Goal: Task Accomplishment & Management: Manage account settings

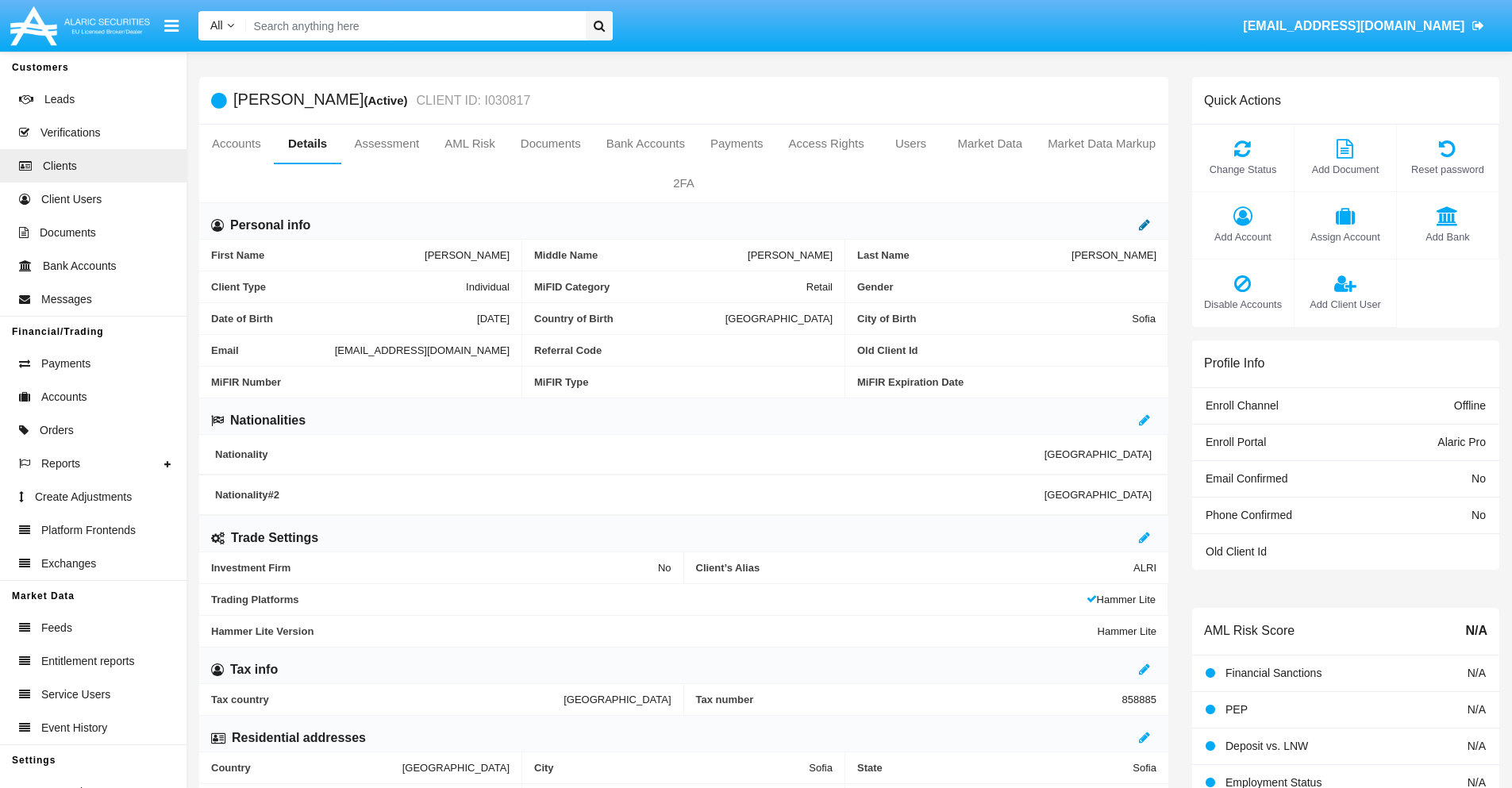
click at [1145, 225] on icon at bounding box center [1144, 225] width 11 height 12
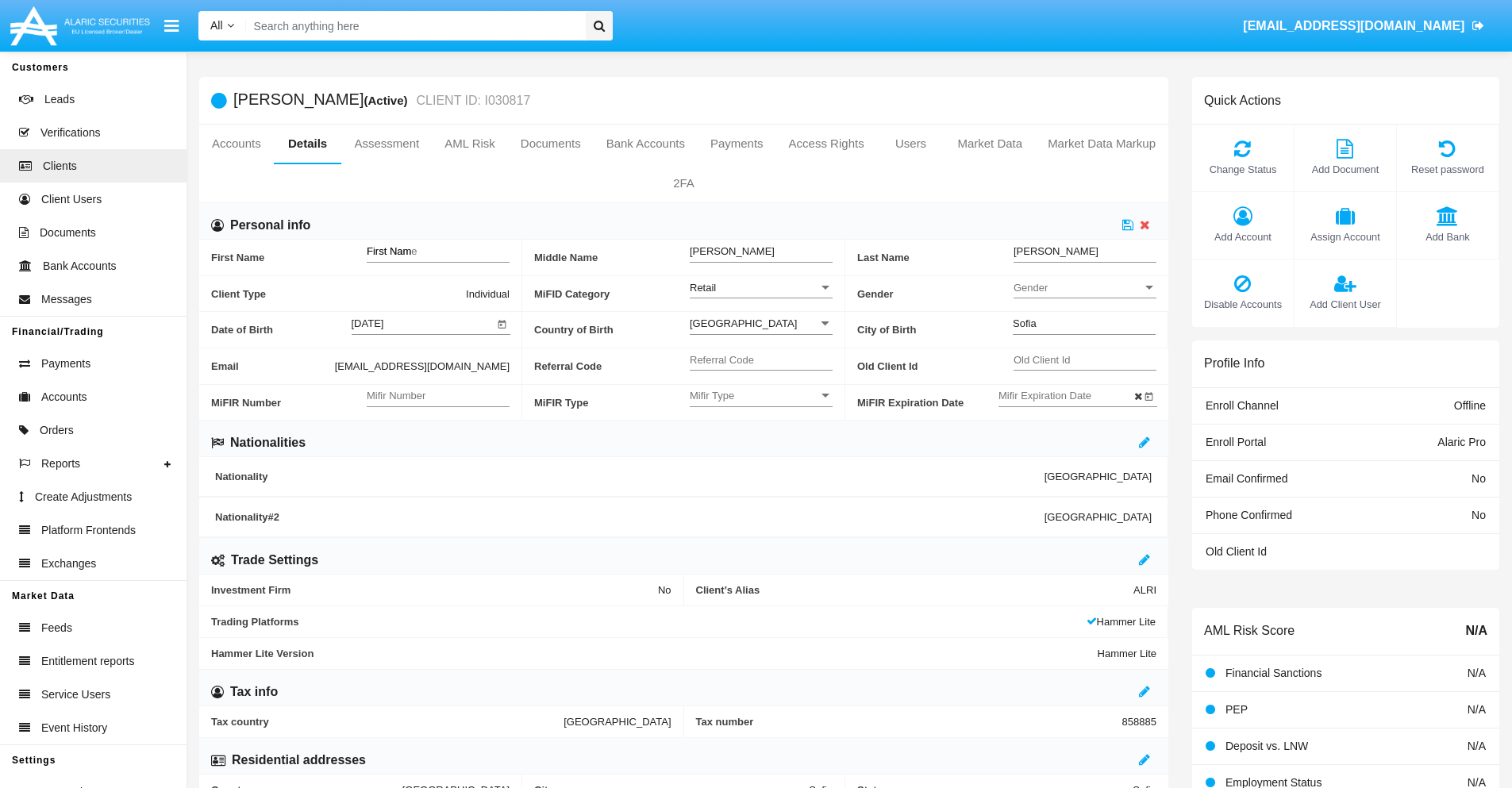
type input "First Name"
click at [1128, 225] on icon at bounding box center [1128, 225] width 11 height 12
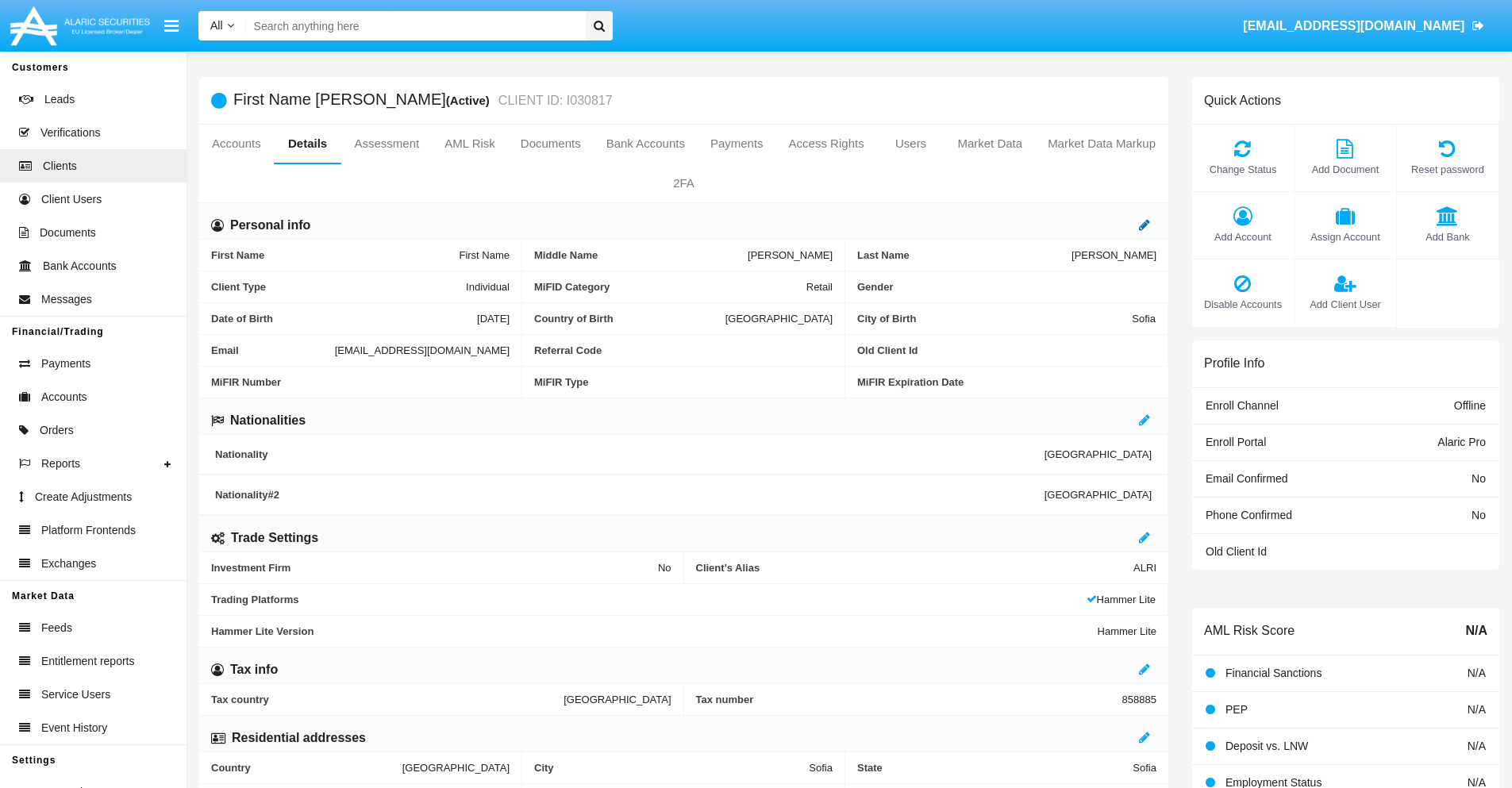
click at [1145, 225] on icon at bounding box center [1144, 225] width 11 height 12
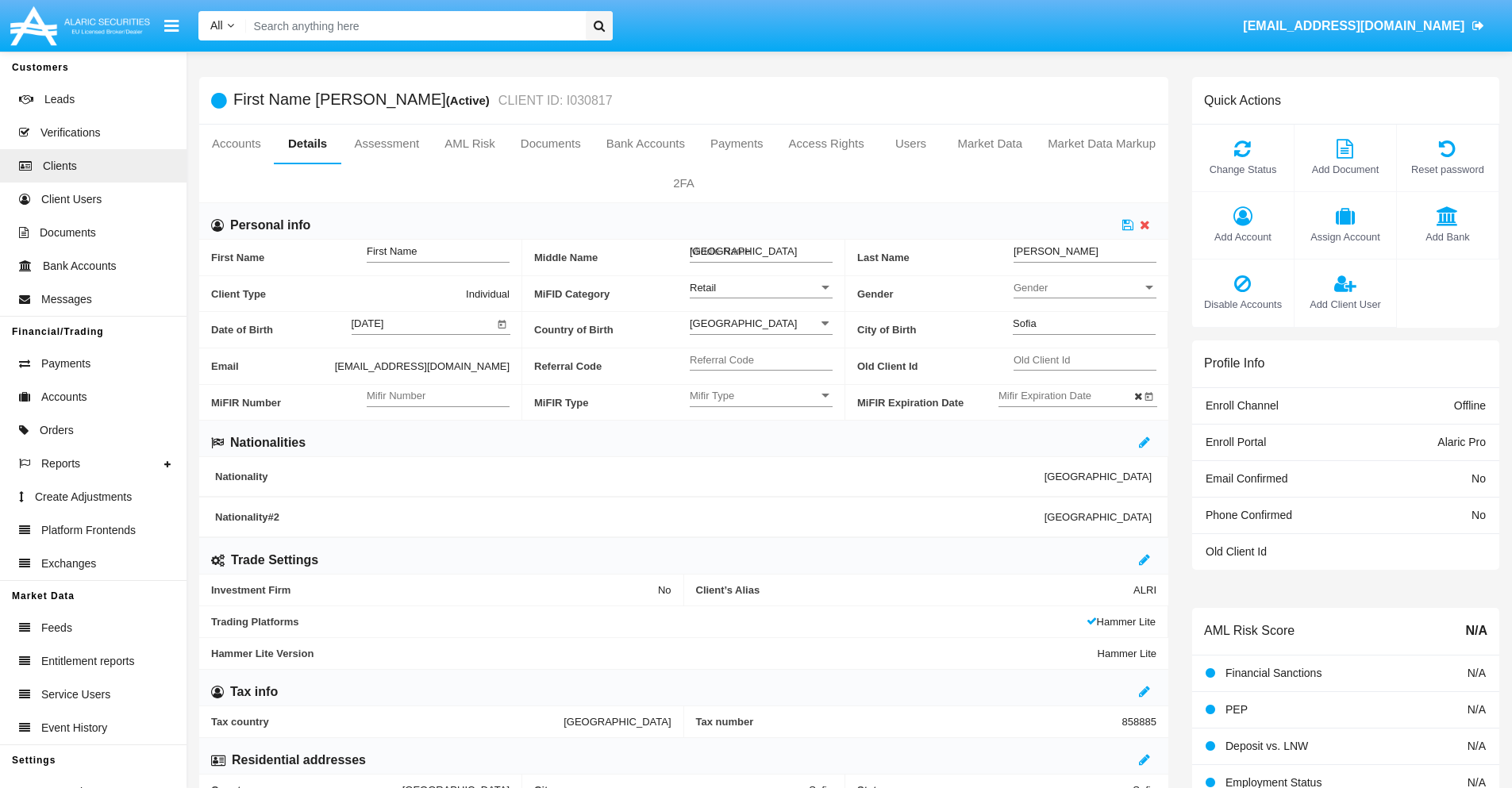
type input "Middle Name"
click at [1128, 225] on icon at bounding box center [1128, 225] width 11 height 12
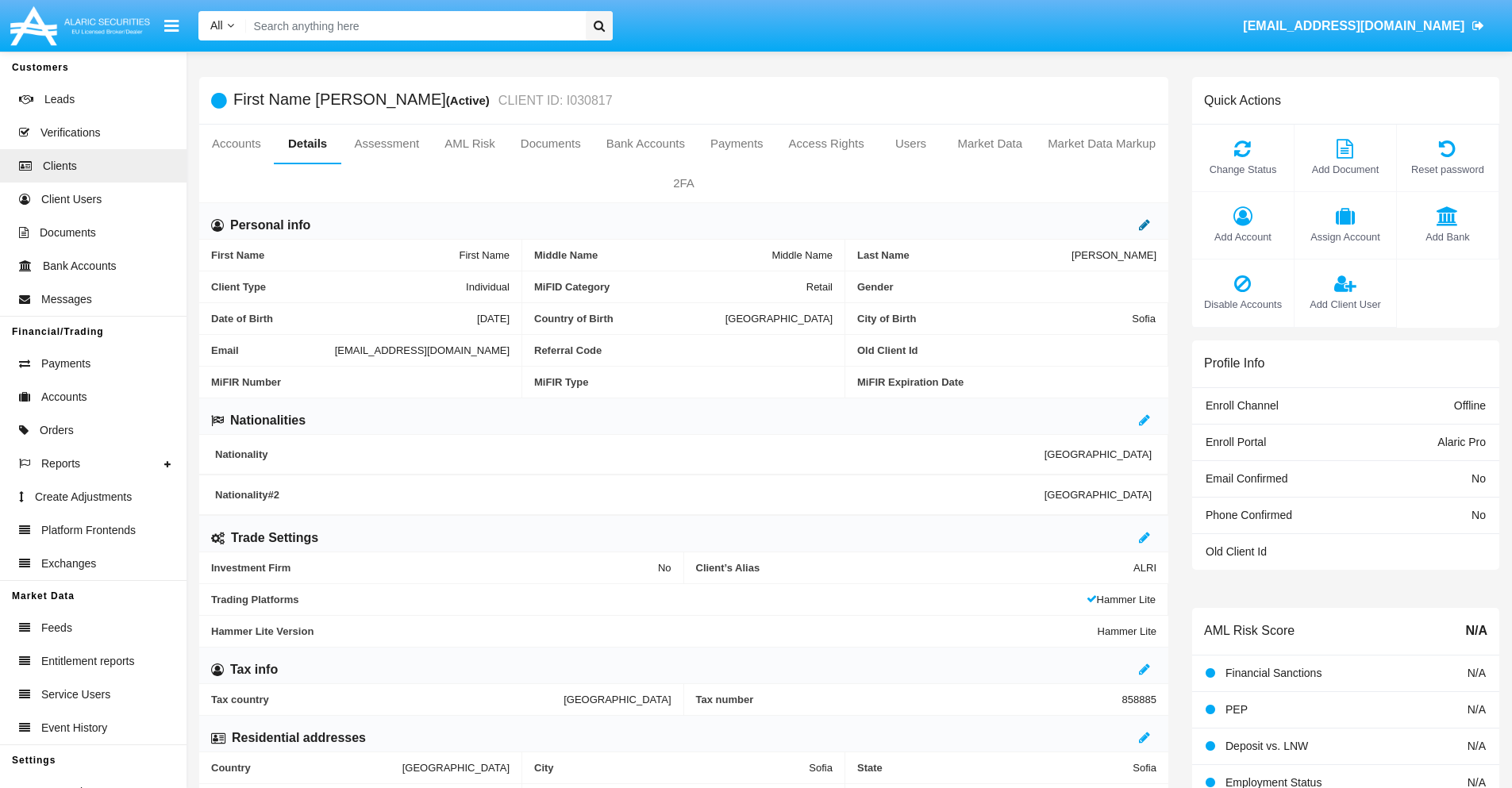
click at [1145, 225] on icon at bounding box center [1144, 225] width 11 height 12
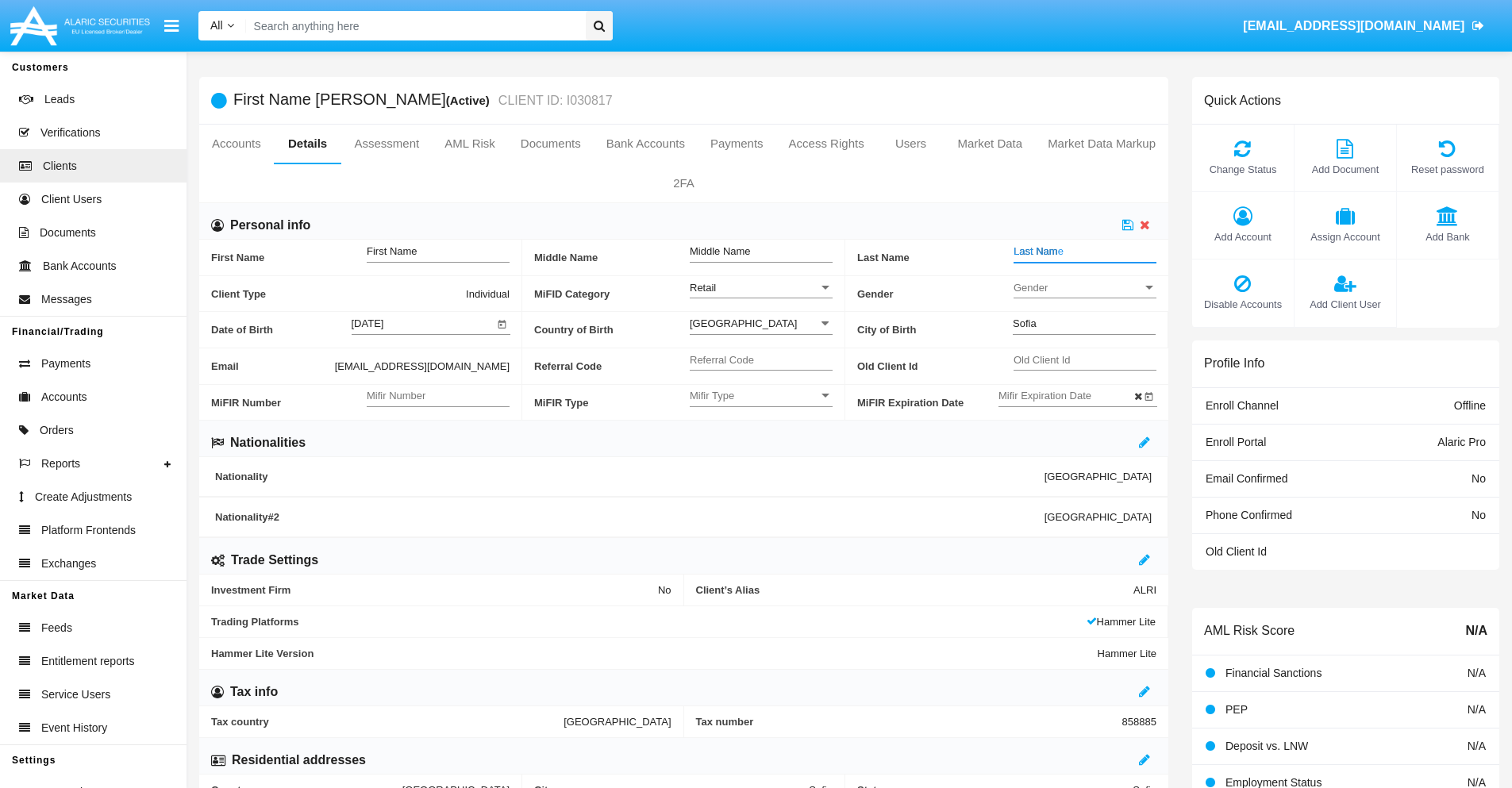
type input "Last Name"
click at [1128, 225] on icon at bounding box center [1128, 225] width 11 height 12
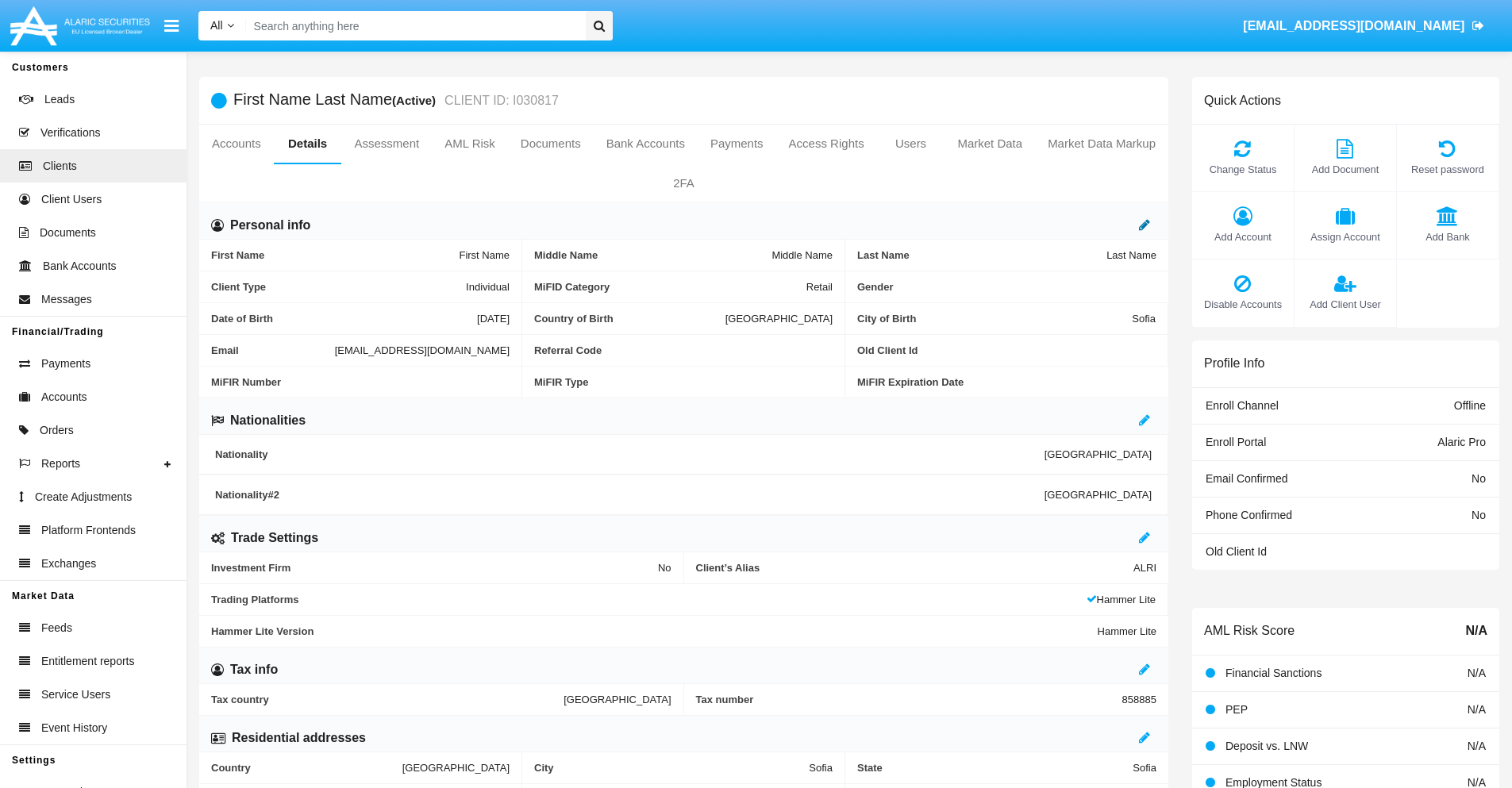
click at [1145, 225] on icon at bounding box center [1144, 225] width 11 height 12
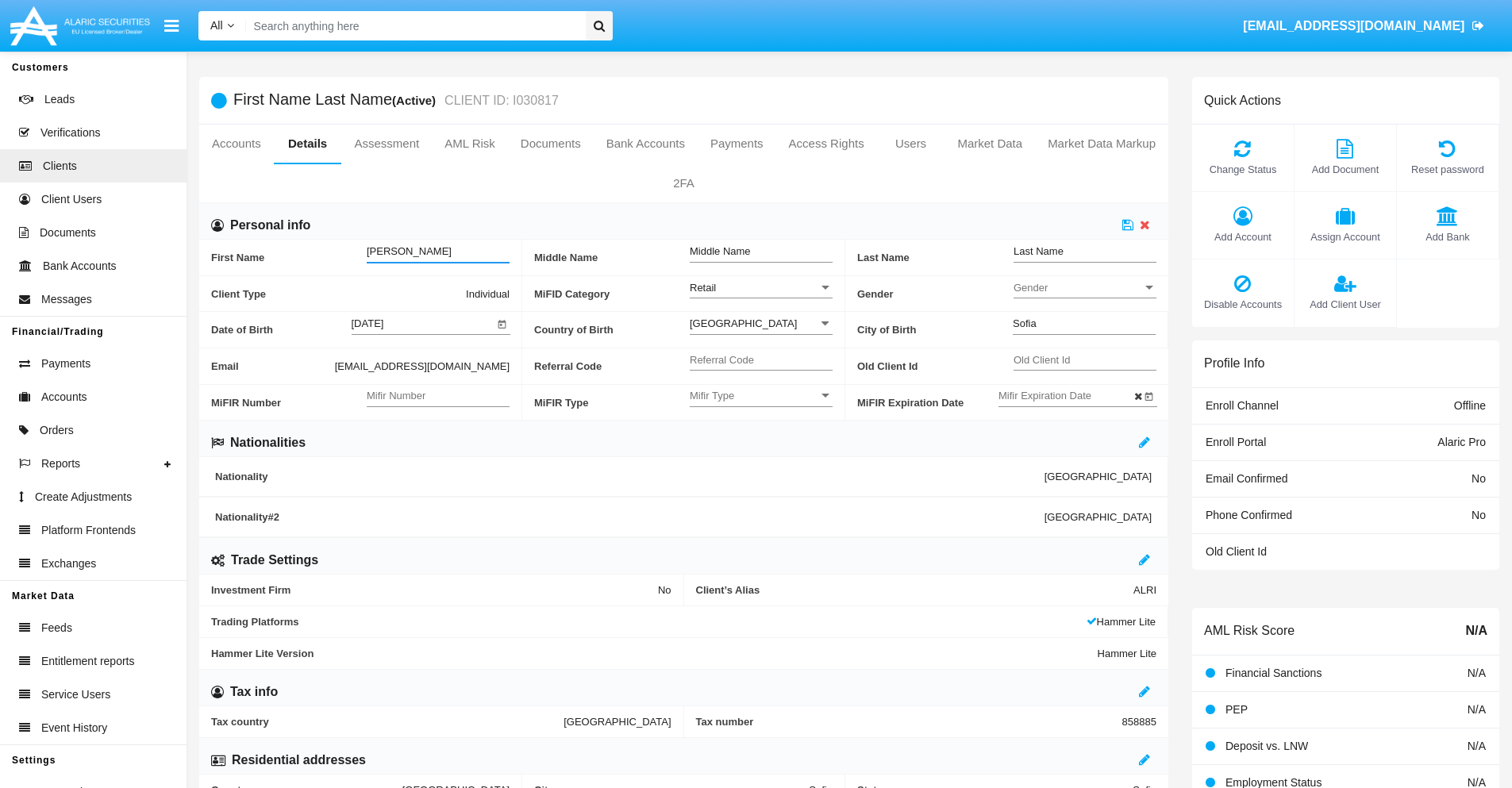
type input "Tyron"
type input "Markus"
type input "Effertz"
click at [1128, 225] on icon at bounding box center [1128, 225] width 11 height 12
